Goal: Task Accomplishment & Management: Use online tool/utility

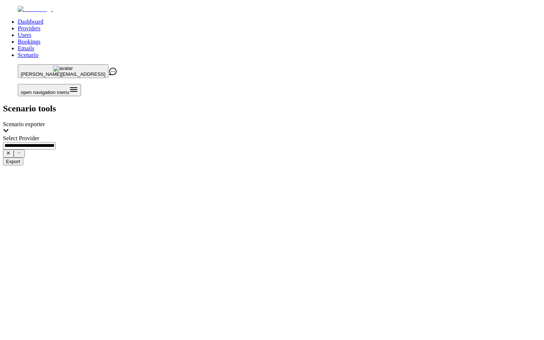
click at [40, 25] on link "Providers" at bounding box center [29, 28] width 23 height 6
click at [31, 32] on link "Users" at bounding box center [24, 35] width 13 height 6
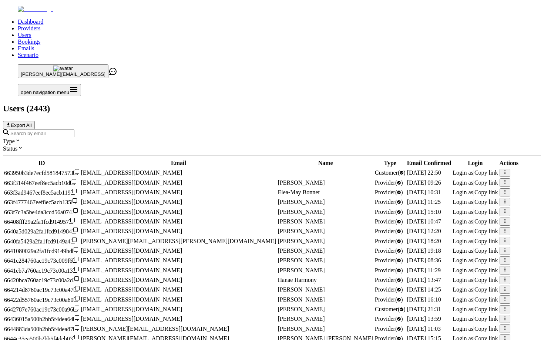
click at [74, 129] on input "Search by email" at bounding box center [41, 133] width 65 height 8
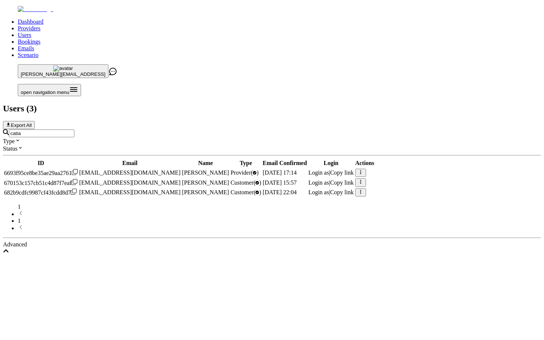
type input "catia"
click at [329, 169] on span "Login as" at bounding box center [318, 172] width 21 height 6
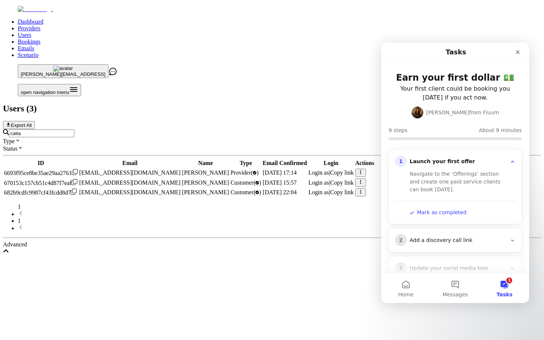
click at [74, 129] on input "catia" at bounding box center [41, 133] width 65 height 8
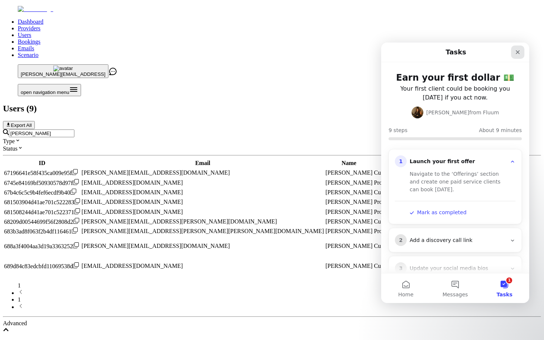
type input "jennifer"
click at [518, 52] on icon "Close" at bounding box center [518, 52] width 6 height 6
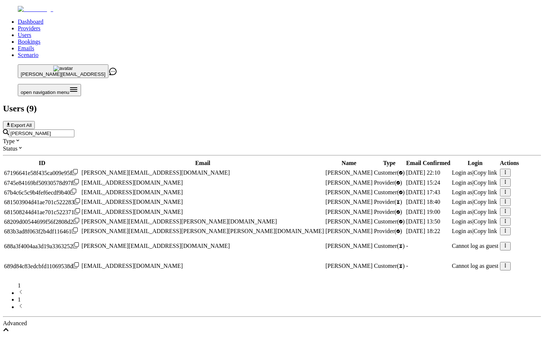
click at [452, 209] on span "Login as" at bounding box center [462, 212] width 21 height 6
